Goal: Task Accomplishment & Management: Manage account settings

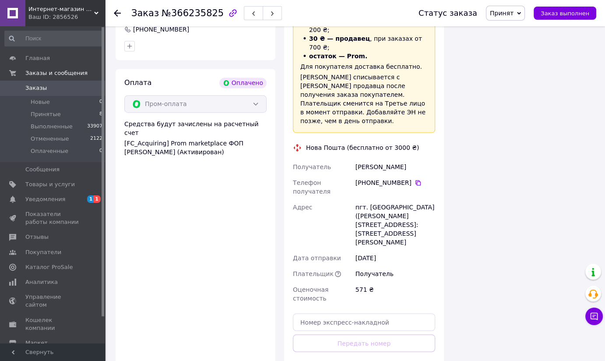
scroll to position [1392, 0]
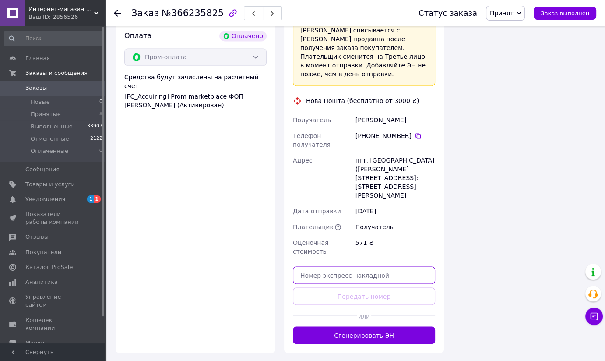
click at [347, 266] on input "text" at bounding box center [364, 275] width 142 height 18
paste input "20451269122011"
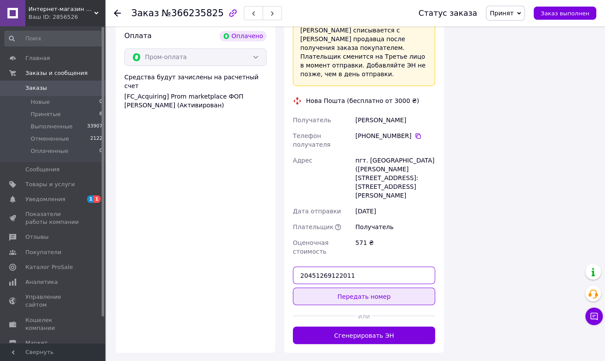
type input "20451269122011"
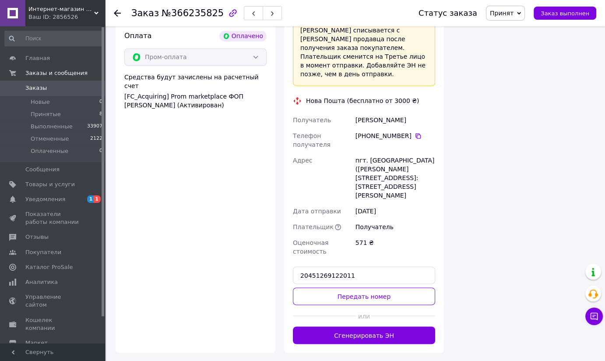
click at [355, 287] on button "Передать номер" at bounding box center [364, 296] width 142 height 18
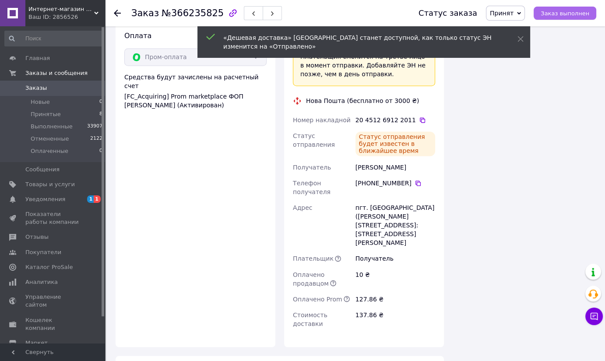
click at [567, 16] on span "Заказ выполнен" at bounding box center [565, 13] width 49 height 7
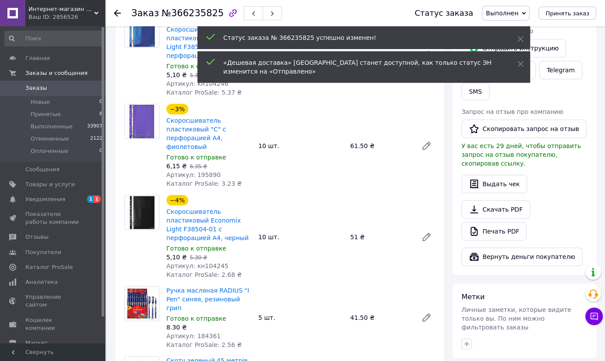
scroll to position [79, 0]
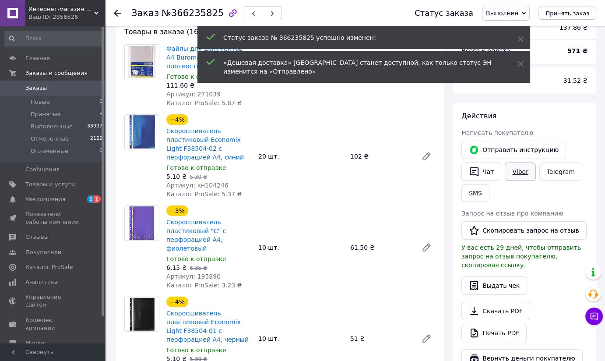
click at [523, 174] on link "Viber" at bounding box center [520, 171] width 31 height 18
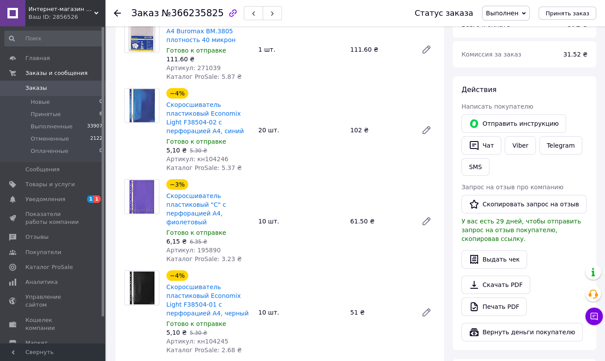
scroll to position [119, 0]
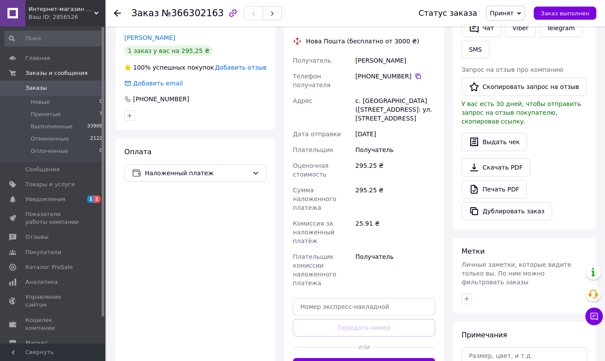
scroll to position [239, 0]
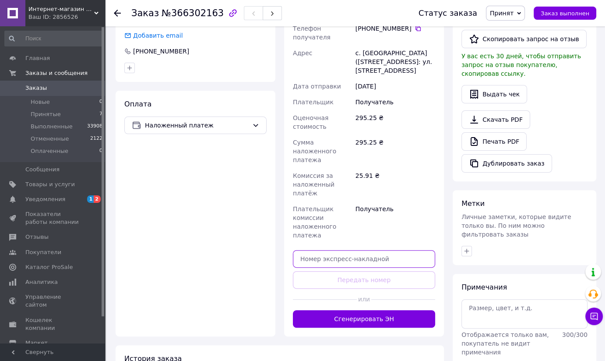
click at [360, 250] on input "text" at bounding box center [364, 259] width 142 height 18
paste input "20451269127610"
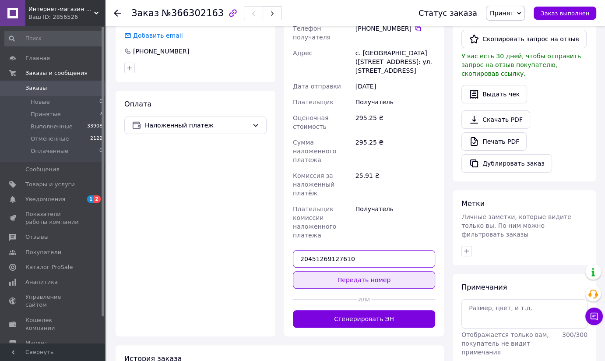
type input "20451269127610"
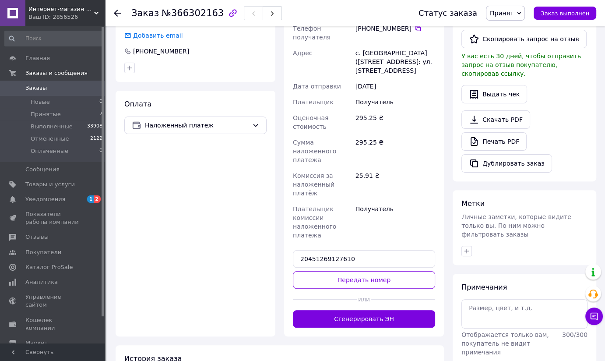
drag, startPoint x: 365, startPoint y: 268, endPoint x: 369, endPoint y: 262, distance: 7.1
click at [366, 271] on button "Передать номер" at bounding box center [364, 280] width 142 height 18
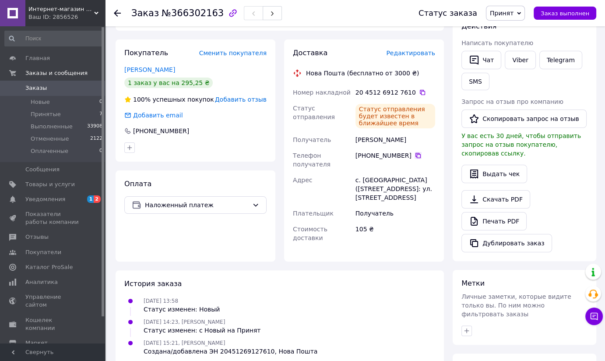
click at [415, 155] on icon at bounding box center [418, 155] width 7 height 7
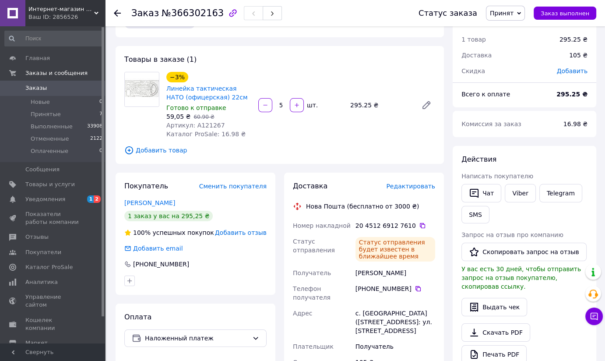
scroll to position [79, 0]
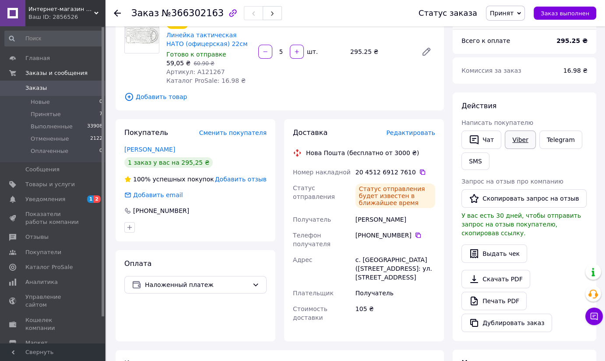
click at [511, 142] on link "Viber" at bounding box center [520, 139] width 31 height 18
click at [478, 158] on button "SMS" at bounding box center [475, 161] width 28 height 18
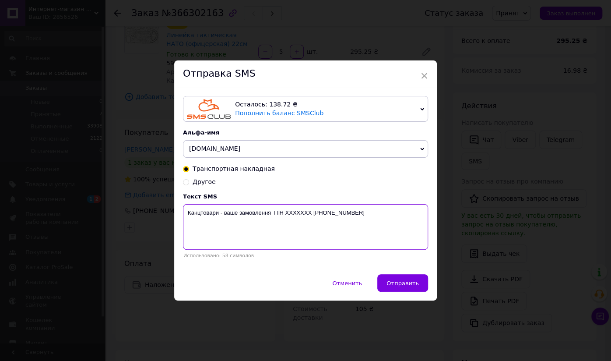
click at [295, 215] on textarea "Канцтовари - ваше замовлення ТТН XXXXXXX +38-073-901-87-00" at bounding box center [305, 227] width 245 height 46
paste textarea "20451269127610"
type textarea "Канцтовари - ваше замовлення ТТН 20451269127610 +38-073-901-87-00"
drag, startPoint x: 213, startPoint y: 213, endPoint x: 156, endPoint y: 210, distance: 57.0
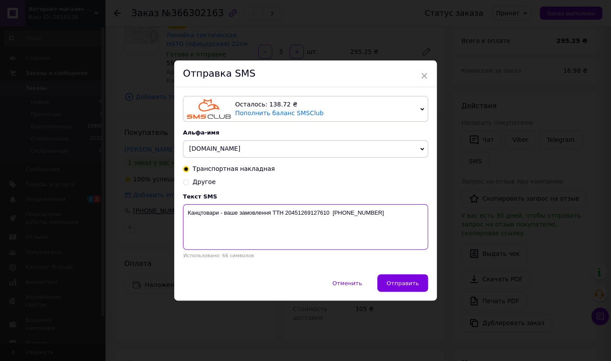
click at [156, 210] on div "× Отправка SMS Осталось: 138.72 ₴ Пополнить баланс SMSClub Подключить LetsAds А…" at bounding box center [305, 180] width 611 height 361
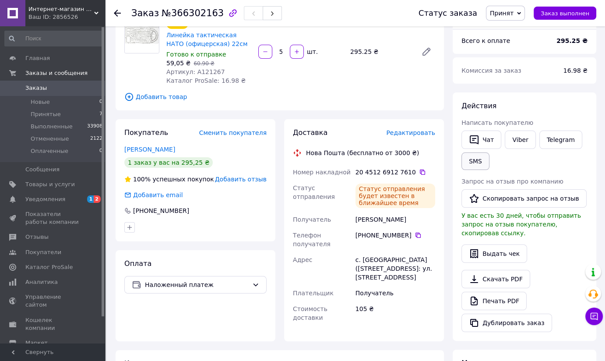
click at [477, 161] on button "SMS" at bounding box center [475, 161] width 28 height 18
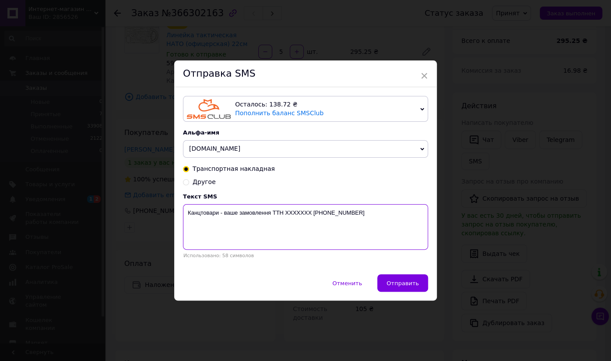
drag, startPoint x: 212, startPoint y: 214, endPoint x: 180, endPoint y: 214, distance: 32.4
click at [180, 214] on div "Осталось: 138.72 ₴ Пополнить баланс SMSClub Подключить LetsAds Альфа-имя NIKOPO…" at bounding box center [305, 180] width 263 height 187
paste textarea "інійка"
click at [282, 210] on textarea "Лінійки - ваше замовлення ТТН XXXXXXX +38-073-901-87-00" at bounding box center [305, 227] width 245 height 46
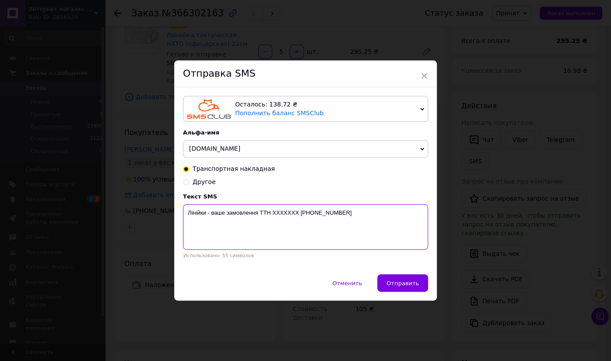
paste textarea "20451269127610"
type textarea "Лінійки - ваше замовлення ТТН 20451269127610 +38-073-901-87-00"
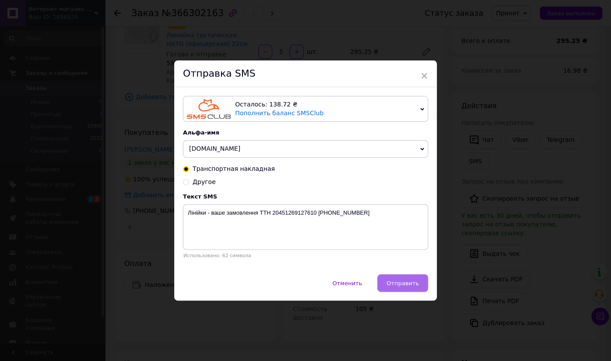
click at [408, 284] on span "Отправить" at bounding box center [403, 283] width 32 height 7
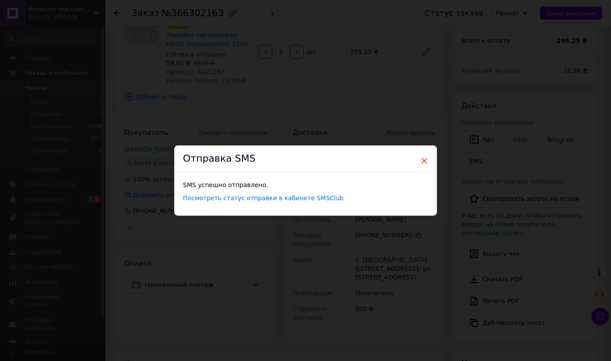
click at [422, 160] on span "×" at bounding box center [424, 160] width 8 height 15
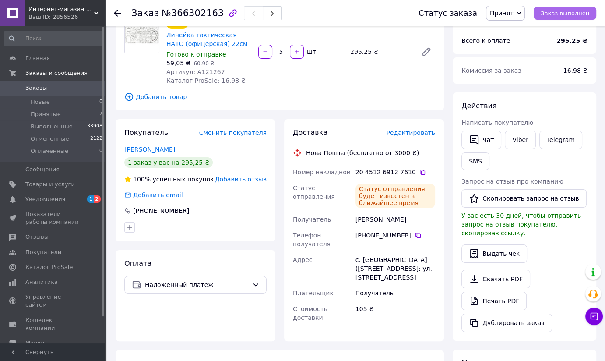
click at [572, 14] on span "Заказ выполнен" at bounding box center [565, 13] width 49 height 7
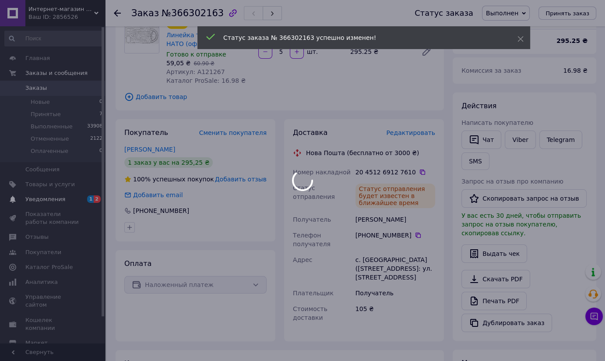
click at [61, 197] on div at bounding box center [302, 180] width 605 height 361
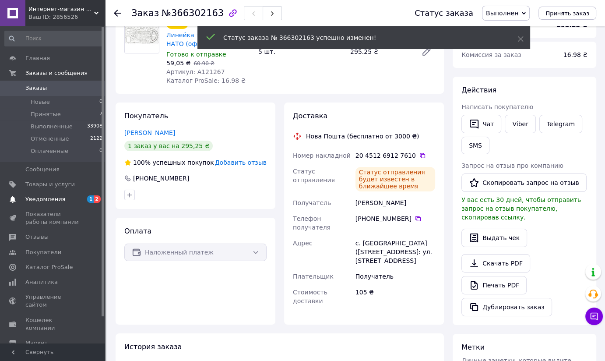
click at [61, 197] on span "Уведомления" at bounding box center [53, 199] width 56 height 8
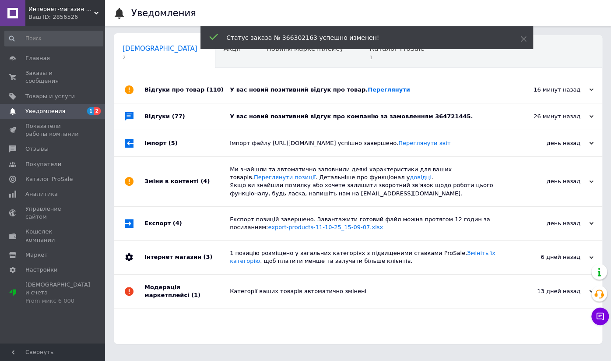
click at [276, 95] on div "У вас новий позитивний відгук про товар. Переглянути" at bounding box center [368, 90] width 276 height 26
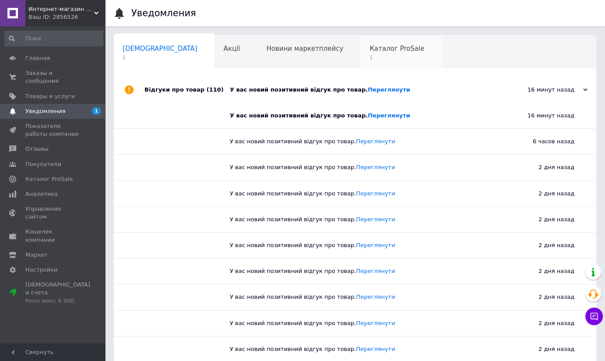
click at [369, 50] on span "Каталог ProSale" at bounding box center [396, 49] width 55 height 8
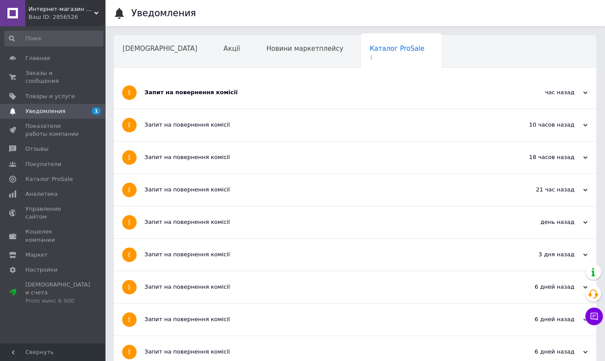
click at [261, 96] on div "Запит на повернення комісії" at bounding box center [321, 92] width 355 height 8
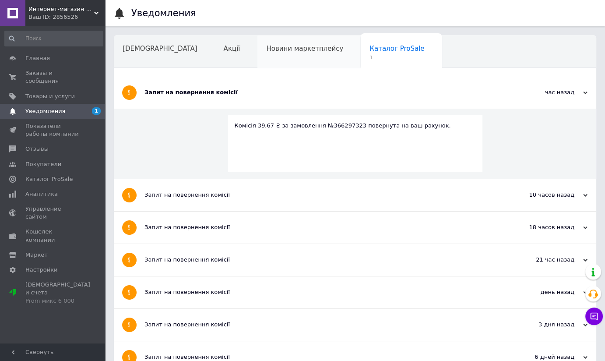
click at [257, 56] on div "Новини маркетплейсу" at bounding box center [308, 51] width 103 height 33
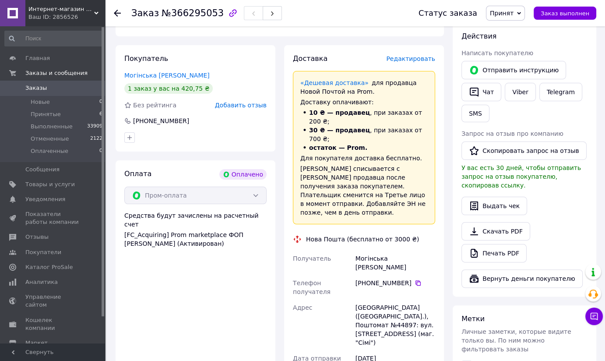
scroll to position [318, 0]
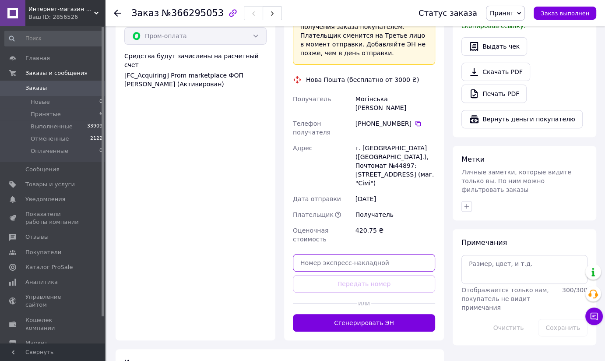
click at [372, 254] on input "text" at bounding box center [364, 263] width 142 height 18
paste input "20451269130250"
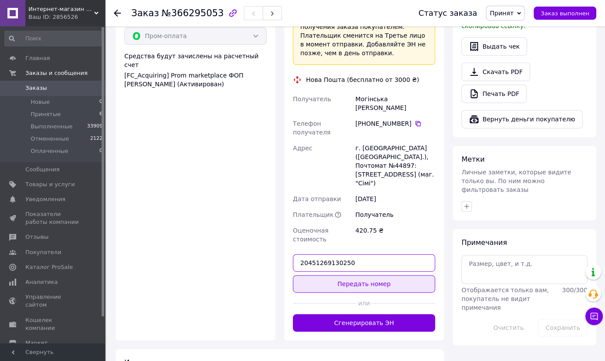
type input "20451269130250"
click at [386, 275] on button "Передать номер" at bounding box center [364, 284] width 142 height 18
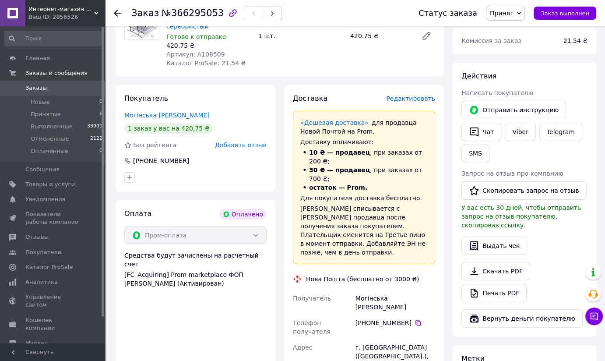
scroll to position [0, 0]
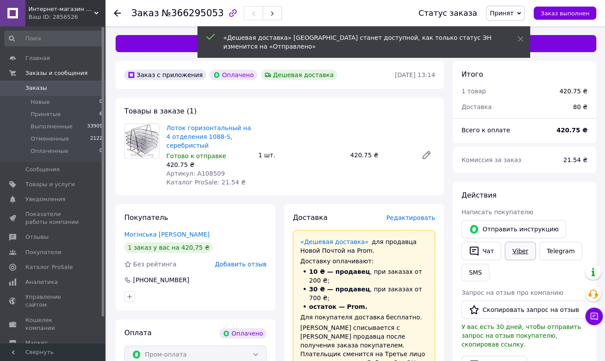
click at [516, 250] on link "Viber" at bounding box center [520, 251] width 31 height 18
click at [566, 8] on button "Заказ выполнен" at bounding box center [565, 13] width 63 height 13
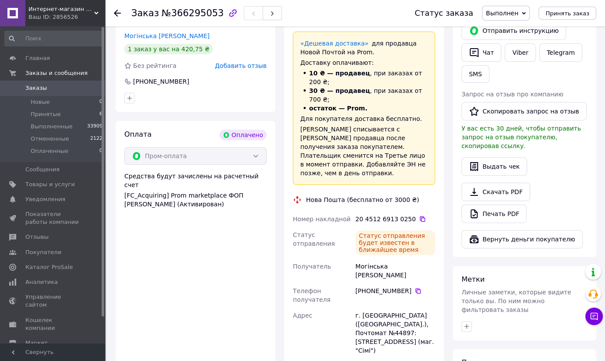
scroll to position [199, 0]
click at [415, 287] on icon at bounding box center [418, 290] width 7 height 7
click at [444, 67] on div "Доставка Редактировать «Дешевая доставка»   для продавца Новой Почтой на Prom. …" at bounding box center [364, 229] width 169 height 449
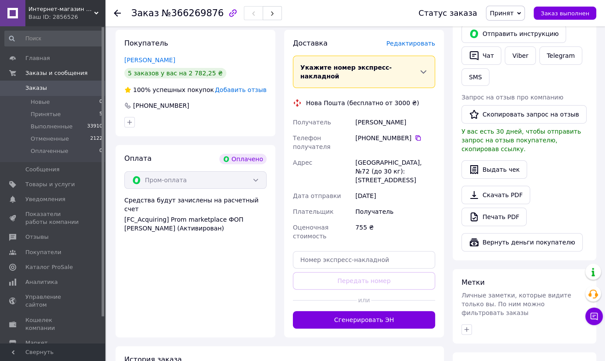
scroll to position [239, 0]
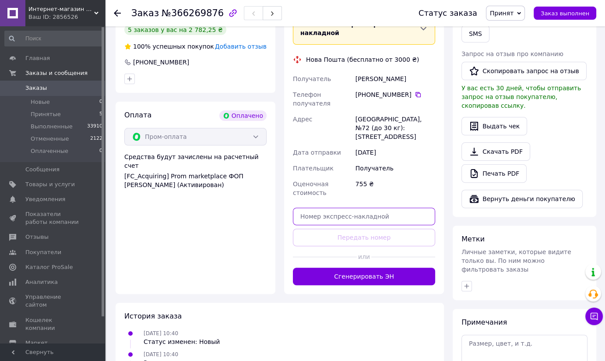
click at [362, 207] on input "text" at bounding box center [364, 216] width 142 height 18
paste input "20451269145228"
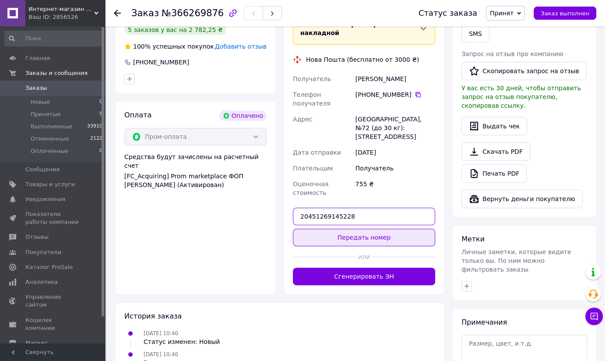
type input "20451269145228"
click at [363, 228] on button "Передать номер" at bounding box center [364, 237] width 142 height 18
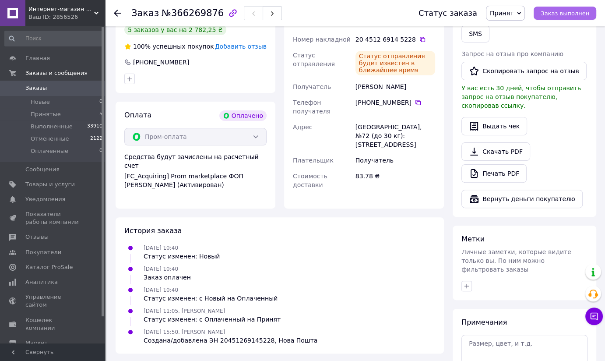
click at [567, 12] on span "Заказ выполнен" at bounding box center [565, 13] width 49 height 7
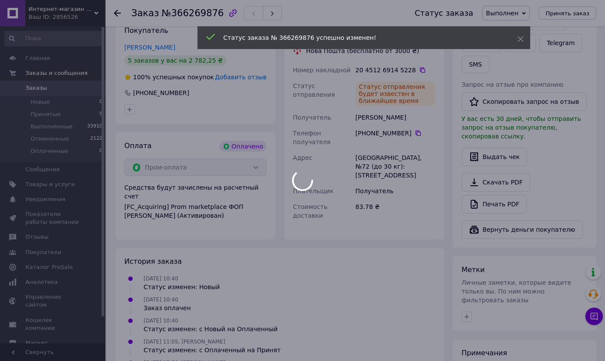
scroll to position [119, 0]
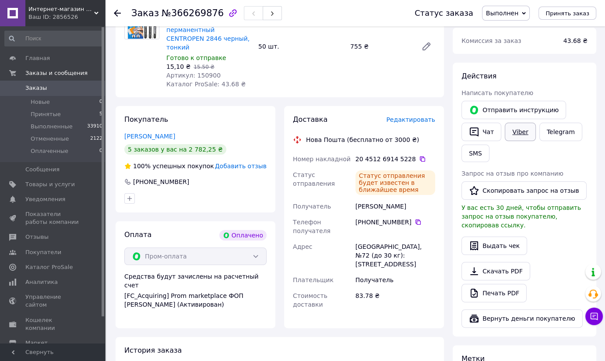
click at [513, 131] on link "Viber" at bounding box center [520, 132] width 31 height 18
click at [448, 77] on div "Итого 1 товар 755 ₴ Доставка 83.78 ₴ Всего к оплате 755 ₴ Комиссия за заказ 43.…" at bounding box center [524, 243] width 152 height 603
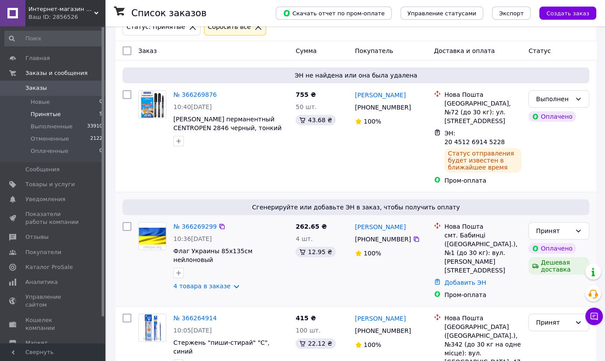
scroll to position [79, 0]
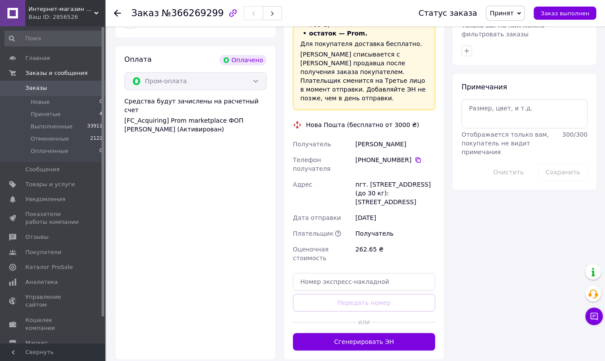
scroll to position [517, 0]
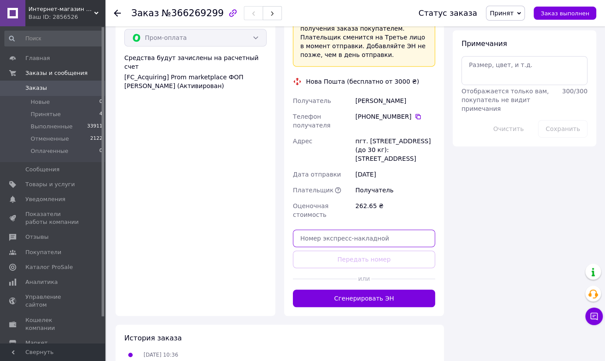
click at [365, 229] on input "text" at bounding box center [364, 238] width 142 height 18
paste input "20451269146346"
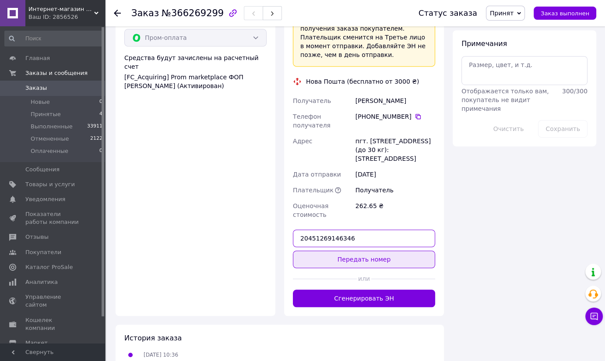
type input "20451269146346"
click at [369, 250] on button "Передать номер" at bounding box center [364, 259] width 142 height 18
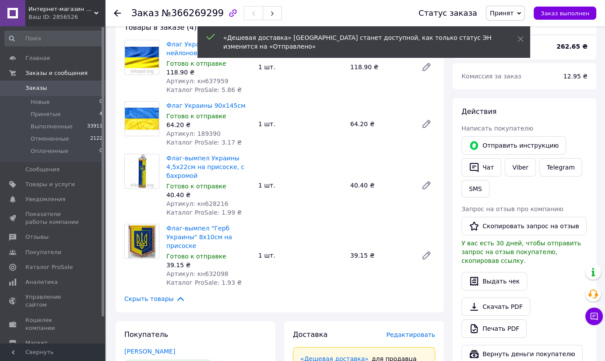
scroll to position [79, 0]
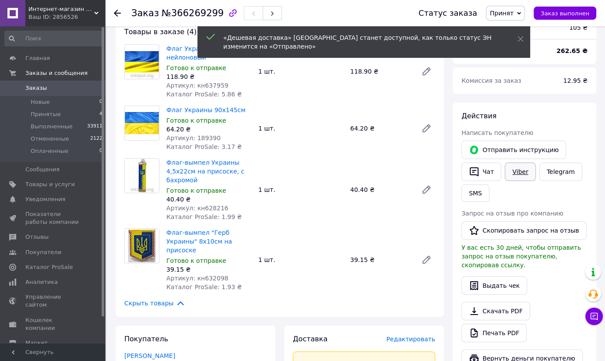
click at [516, 169] on link "Viber" at bounding box center [520, 171] width 31 height 18
click at [561, 12] on span "Заказ выполнен" at bounding box center [565, 13] width 49 height 7
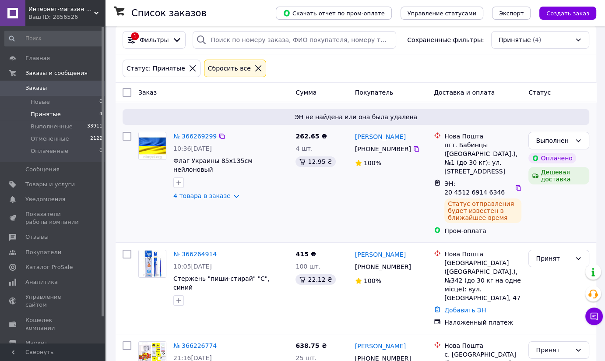
scroll to position [79, 0]
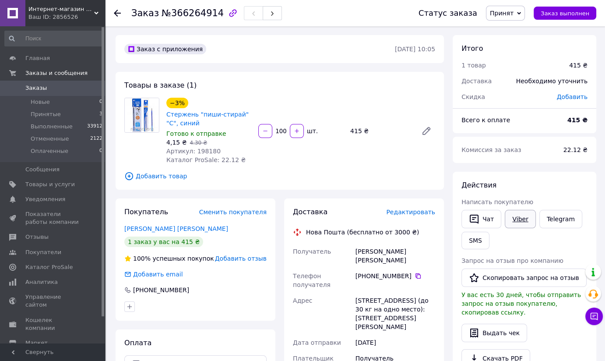
click at [519, 216] on link "Viber" at bounding box center [520, 219] width 31 height 18
click at [415, 273] on icon at bounding box center [417, 275] width 5 height 5
click at [35, 115] on span "Принятые" at bounding box center [46, 114] width 30 height 8
